Goal: Transaction & Acquisition: Purchase product/service

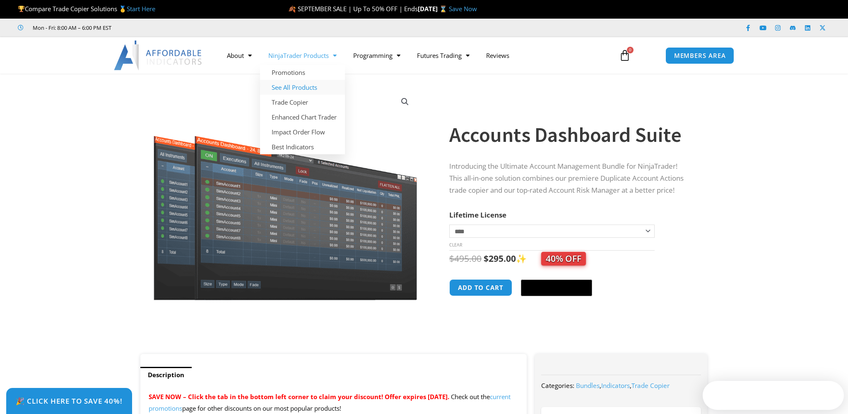
click at [296, 89] on link "See All Products" at bounding box center [302, 87] width 85 height 15
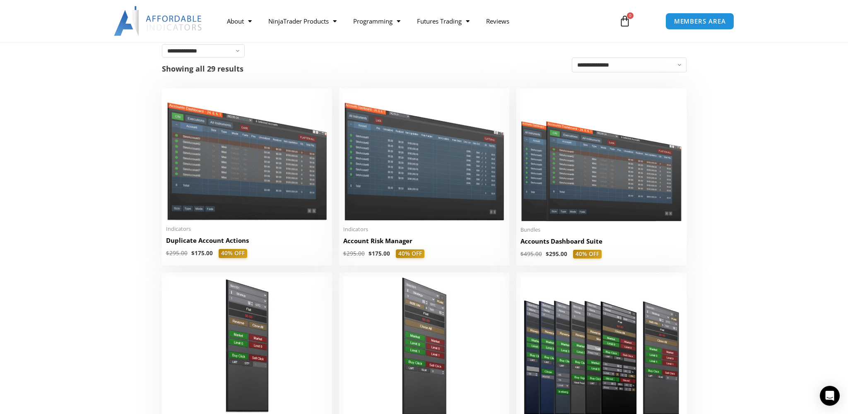
scroll to position [146, 0]
click at [426, 168] on img at bounding box center [424, 157] width 162 height 129
click at [438, 238] on div "Indicators Account Risk Manager $ 295.00 $ 175.00 40% OFF This product has mult…" at bounding box center [424, 242] width 162 height 32
click at [433, 198] on img at bounding box center [424, 157] width 162 height 129
click at [601, 184] on img at bounding box center [601, 157] width 162 height 129
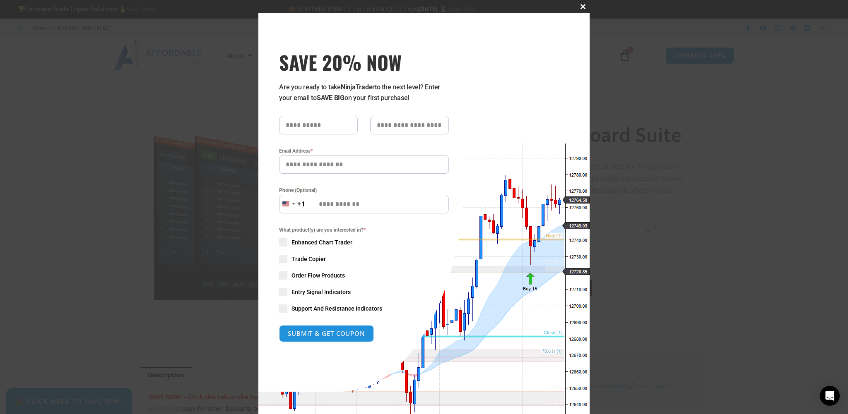
drag, startPoint x: 583, startPoint y: 5, endPoint x: 579, endPoint y: 7, distance: 4.5
click at [584, 5] on span "SAVE 20% NOW popup" at bounding box center [582, 6] width 13 height 5
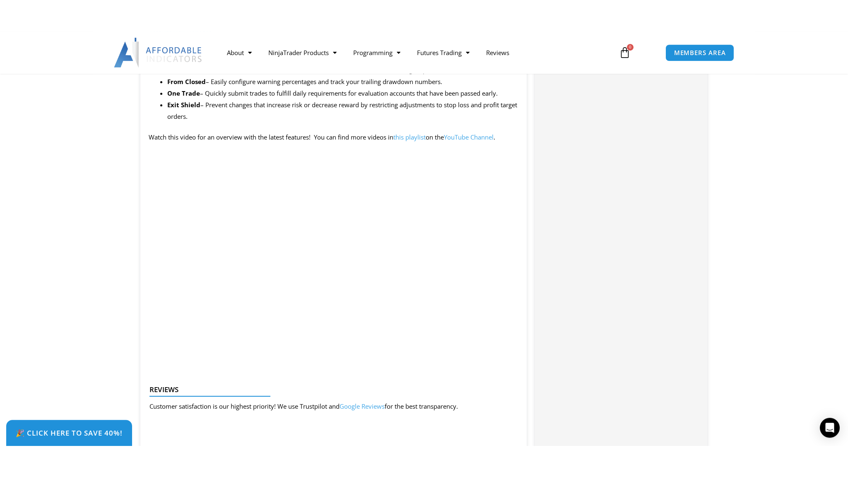
scroll to position [874, 0]
